Goal: Book appointment/travel/reservation

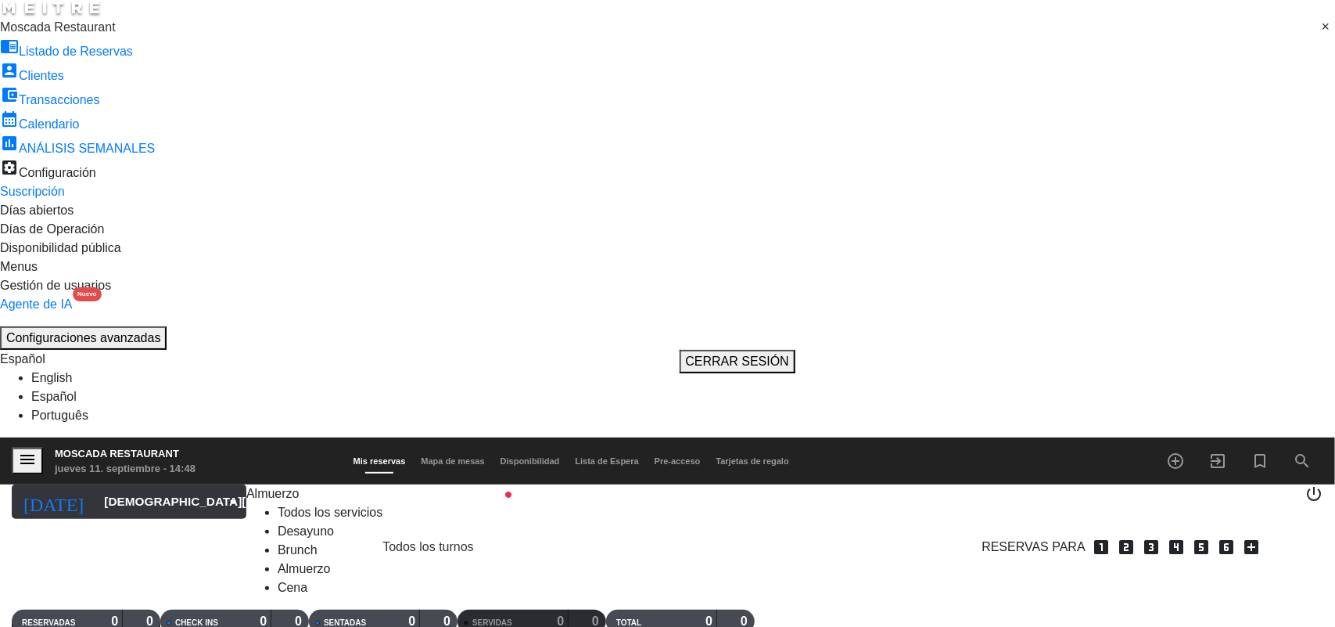
click at [111, 487] on input "[DEMOGRAPHIC_DATA][DATE]" at bounding box center [181, 502] width 171 height 30
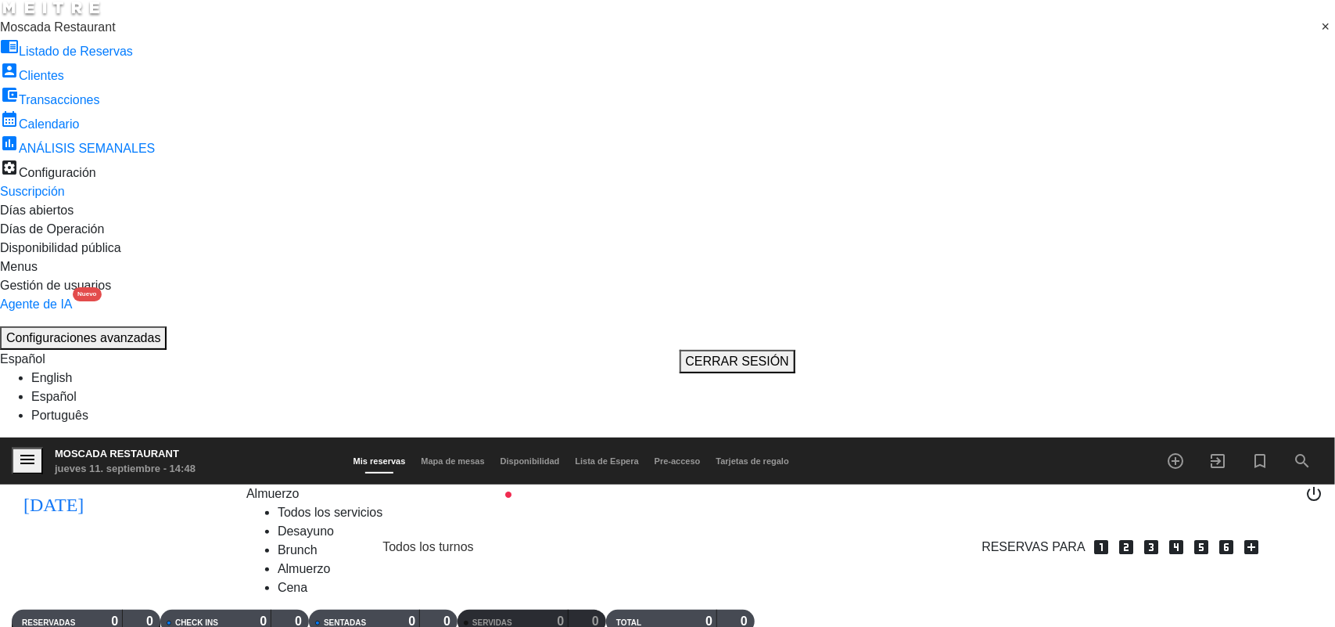
type input "[DEMOGRAPHIC_DATA][DATE]"
click at [286, 487] on span "Almuerzo" at bounding box center [272, 493] width 53 height 13
click at [223, 437] on ng-component "menu Moscada Restaurant [DATE] 11. septiembre - 14:48 Mis reservas Mapa de mesa…" at bounding box center [667, 596] width 1335 height 318
drag, startPoint x: 207, startPoint y: 443, endPoint x: 219, endPoint y: 419, distance: 26.2
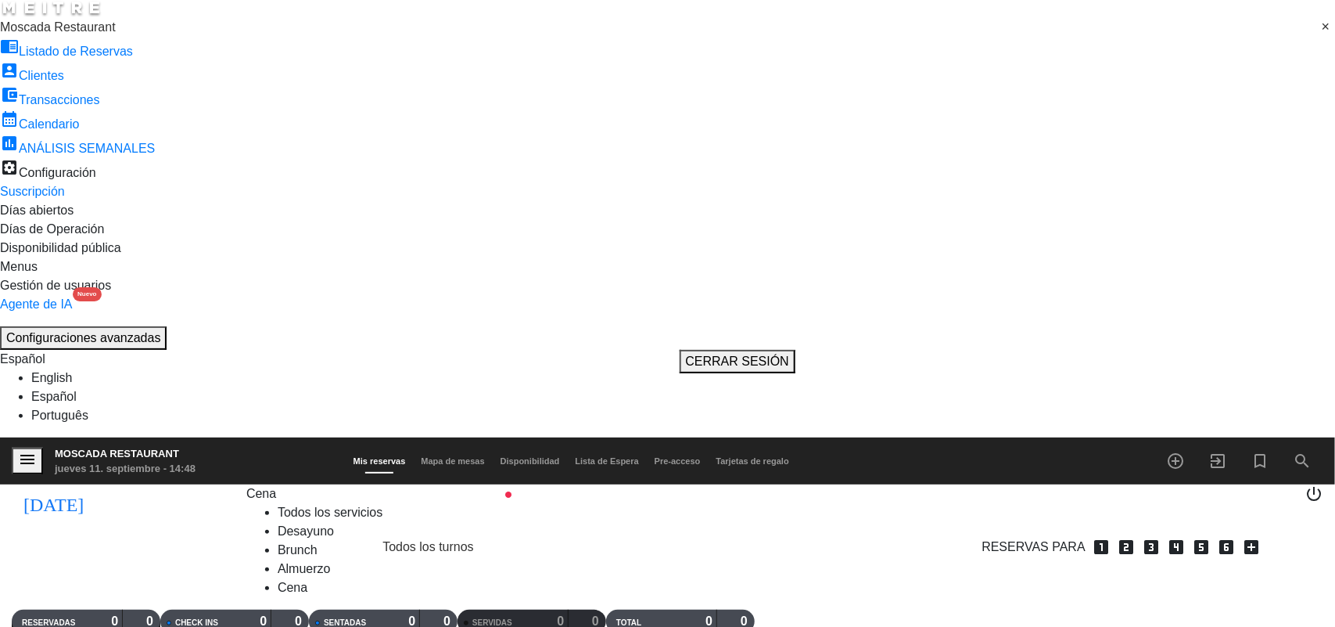
click at [246, 487] on span "Cena" at bounding box center [261, 493] width 30 height 13
click at [251, 437] on div "menu Moscada Restaurant [DATE] 11. septiembre - 14:54 Mis reservas Mapa de mesa…" at bounding box center [667, 557] width 1335 height 241
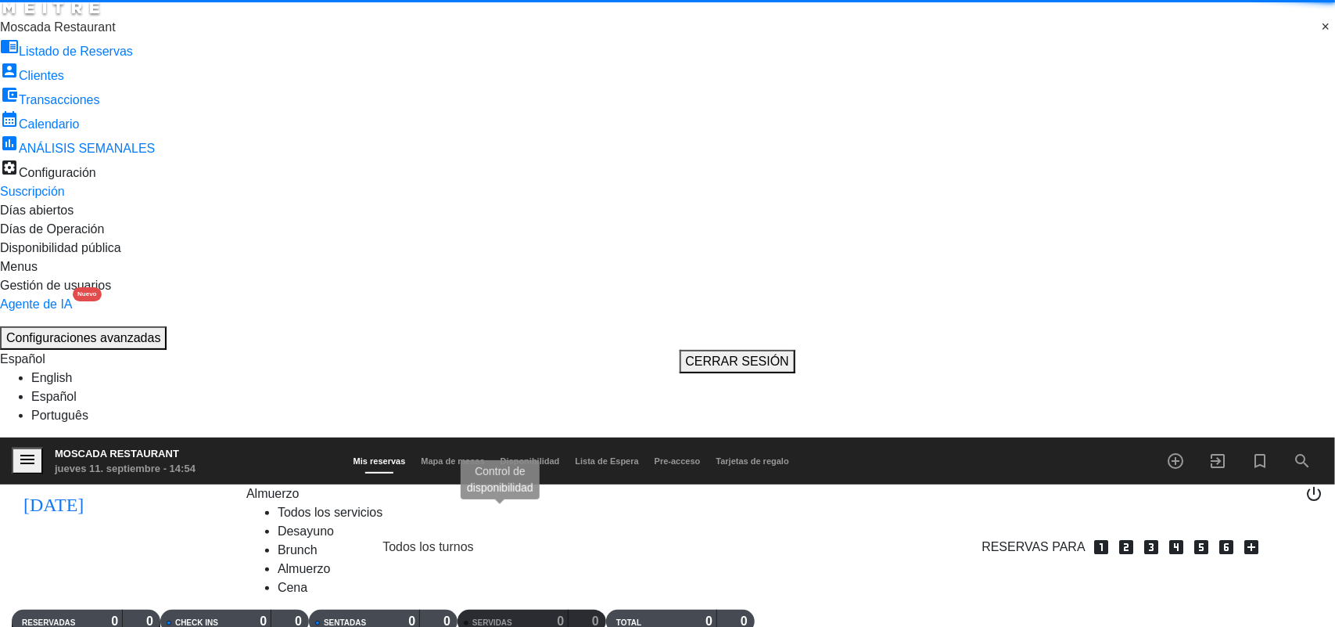
click at [497, 537] on span "pending_actions" at bounding box center [496, 546] width 19 height 19
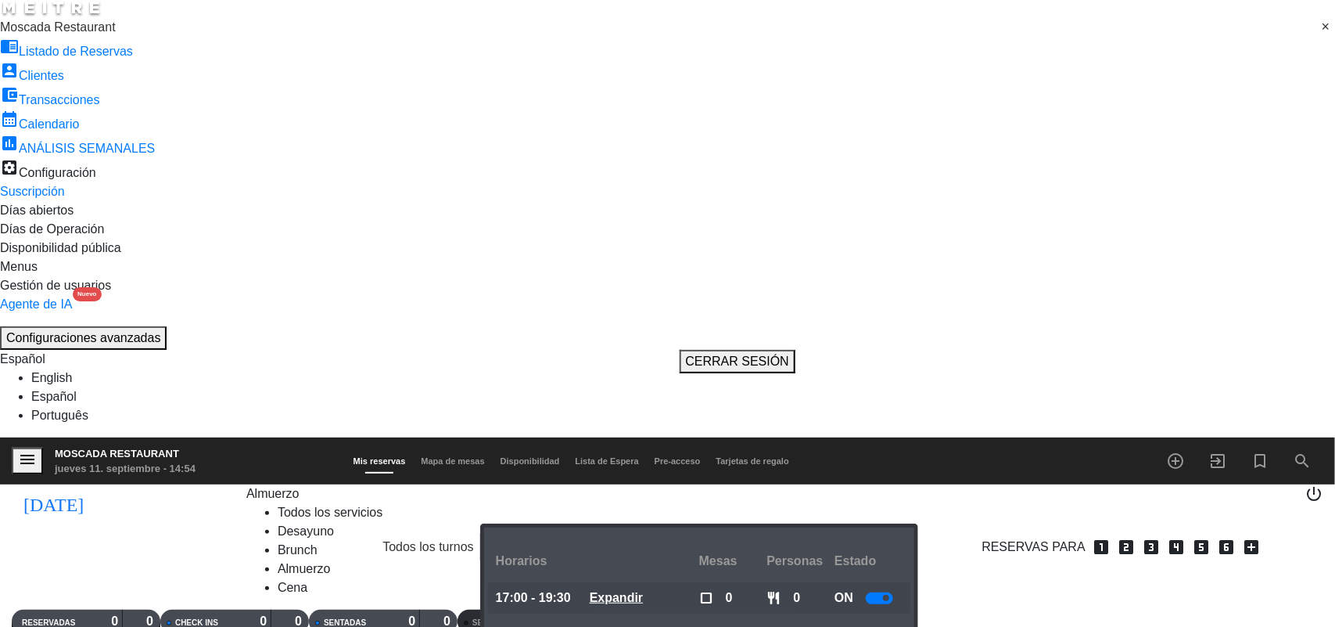
click at [889, 594] on span at bounding box center [886, 597] width 6 height 6
